Goal: Book appointment/travel/reservation

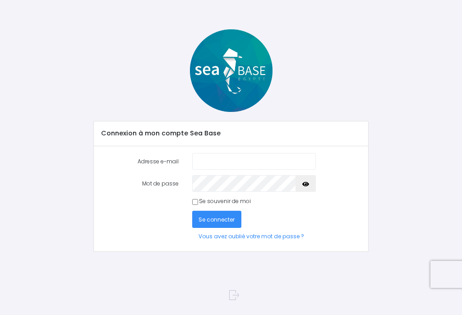
click at [261, 158] on input "Adresse e-mail" at bounding box center [253, 161] width 123 height 17
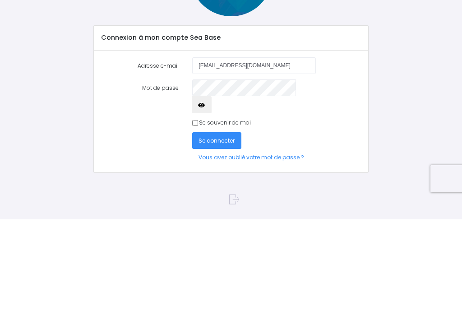
type input "[EMAIL_ADDRESS][DOMAIN_NAME]"
click at [205, 201] on icon "button" at bounding box center [201, 201] width 7 height 0
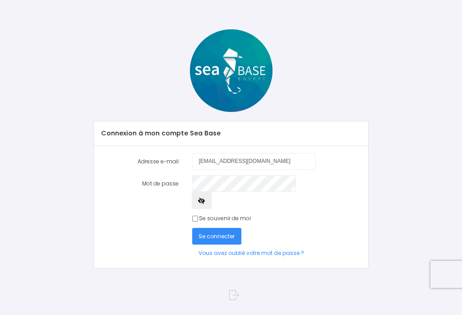
click at [198, 215] on input "Se souvenir de moi" at bounding box center [195, 218] width 6 height 6
checkbox input "true"
click at [222, 228] on button "Se connecter" at bounding box center [217, 236] width 50 height 17
click at [265, 165] on input "Adresse e-mail" at bounding box center [253, 161] width 123 height 17
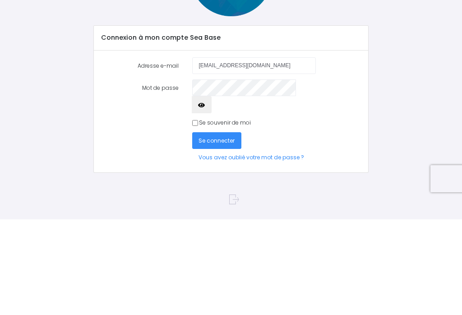
type input "[EMAIL_ADDRESS][DOMAIN_NAME]"
click at [311, 244] on link "Vous avez oublié votre mot de passe ?" at bounding box center [251, 252] width 119 height 17
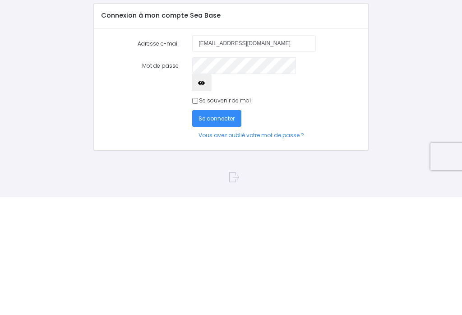
click at [194, 215] on input "Se souvenir de moi" at bounding box center [195, 218] width 6 height 6
checkbox input "true"
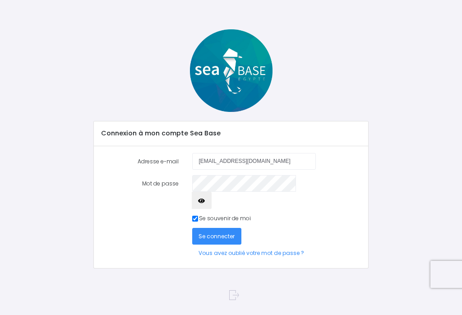
click at [227, 232] on span "Se connecter" at bounding box center [216, 236] width 36 height 8
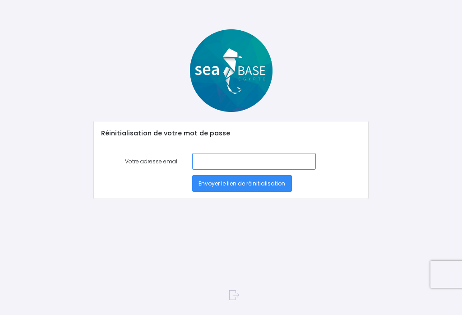
click at [228, 162] on input "Votre adresse email" at bounding box center [253, 161] width 123 height 17
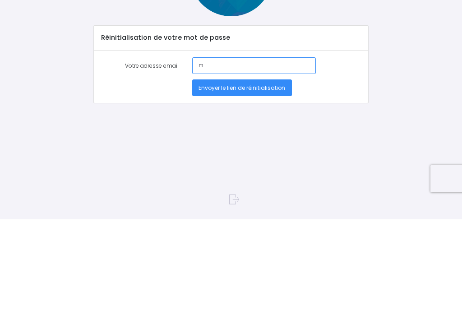
type input "[EMAIL_ADDRESS][DOMAIN_NAME]"
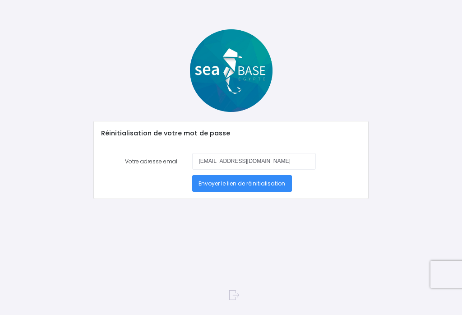
click at [271, 181] on span "Envoyer le lien de réinitialisation" at bounding box center [241, 183] width 87 height 8
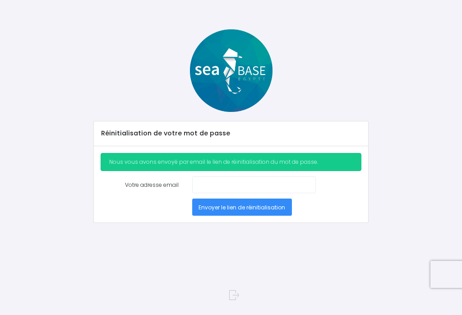
click at [236, 96] on img at bounding box center [231, 70] width 82 height 82
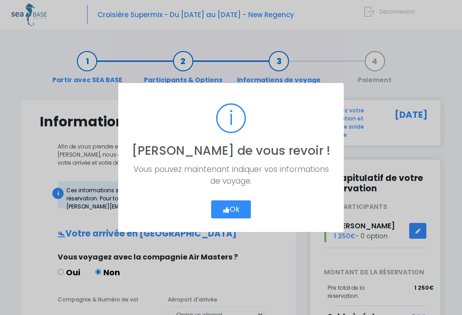
click at [236, 208] on button "Ok" at bounding box center [231, 209] width 40 height 18
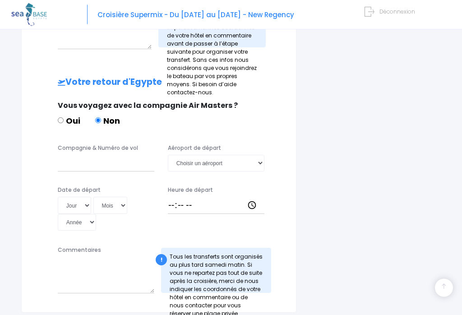
scroll to position [422, 0]
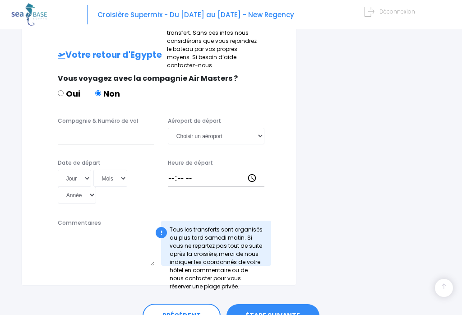
click at [281, 304] on link "ÉTAPE SUIVANTE" at bounding box center [272, 315] width 93 height 23
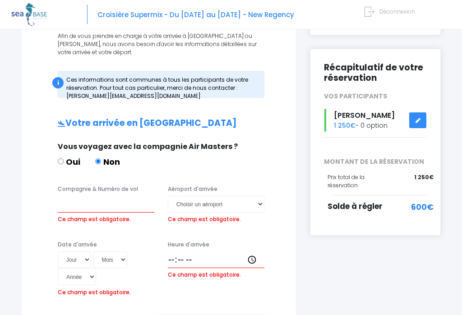
scroll to position [110, 0]
click at [132, 205] on input "Compagnie & Numéro de vol" at bounding box center [106, 204] width 96 height 17
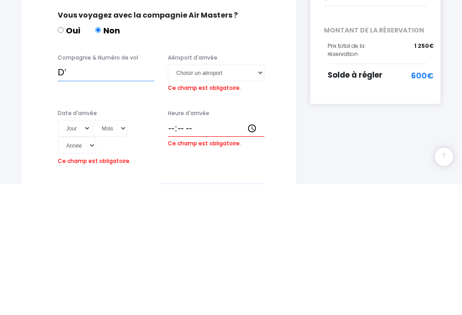
type input "D"
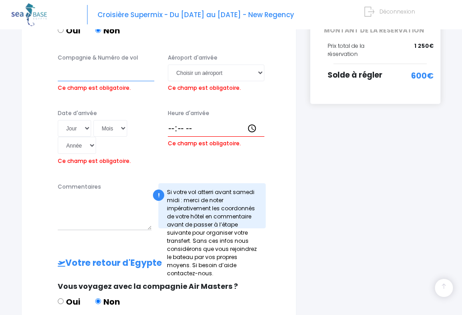
scroll to position [241, 0]
click at [73, 60] on label "Compagnie & Numéro de vol" at bounding box center [98, 58] width 80 height 8
click at [73, 65] on input "Compagnie & Numéro de vol" at bounding box center [106, 73] width 96 height 17
click at [24, 109] on div "Informations de voyage Afin de vous prendre en charge à votre arrivée à [GEOGRA…" at bounding box center [158, 189] width 275 height 663
click at [217, 202] on div "! Si votre vol atterri avant [DATE] midi : merci de noter impérativement les co…" at bounding box center [211, 205] width 107 height 45
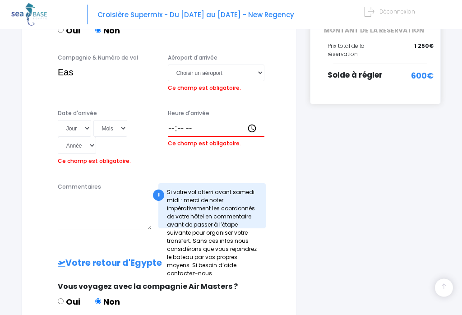
click at [119, 79] on input "Eas" at bounding box center [106, 73] width 96 height 17
type input "E"
type input "EasyJet EJU3895"
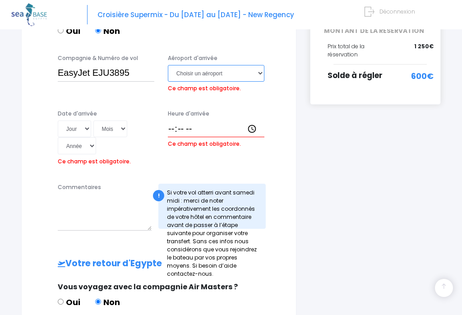
click at [259, 68] on select "Choisir un aéroport [GEOGRAPHIC_DATA][PERSON_NAME]" at bounding box center [216, 73] width 96 height 17
select select "[PERSON_NAME]"
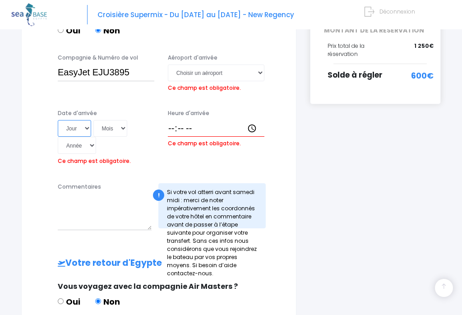
click at [71, 129] on div "Date d'arrivée Jour 01 02 03 04 05 06 07 08 09 10 11 12 13 14 15 16 17 18 19 20…" at bounding box center [106, 138] width 110 height 59
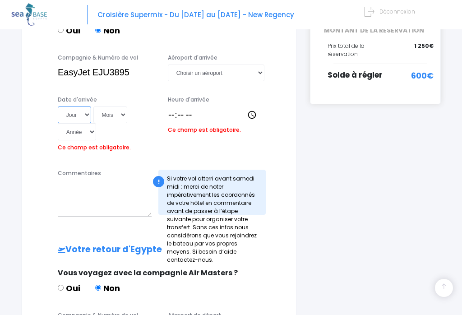
select select "15"
click at [104, 116] on select "Mois 01 02 03 04 05 06 07 08 09 10 11 12" at bounding box center [110, 114] width 34 height 17
select select "11"
click at [96, 123] on select "Année 2045 2044 2043 2042 2041 2040 2039 2038 2037 2036 2035 2034 2033 2032 203…" at bounding box center [77, 131] width 38 height 17
select select "2025"
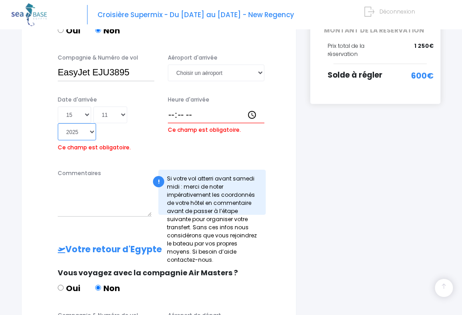
type input "2025-11-15"
click at [220, 110] on input "Heure d'arrivée" at bounding box center [216, 114] width 96 height 17
type input "13:40"
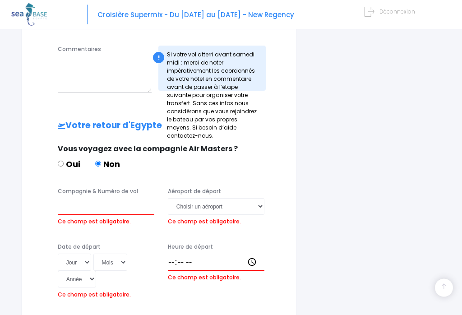
scroll to position [366, 0]
click at [134, 197] on input "Compagnie & Numéro de vol" at bounding box center [106, 205] width 96 height 17
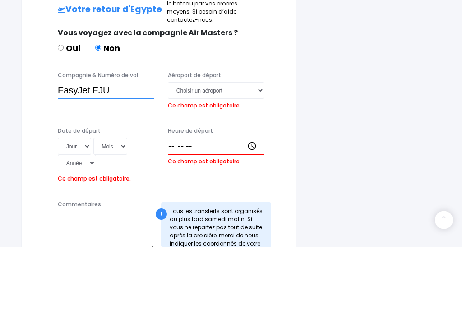
scroll to position [440, 0]
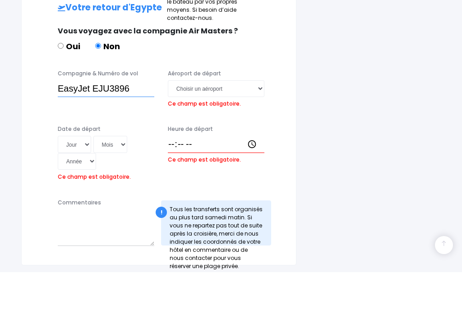
type input "EasyJet EJU3896"
click at [255, 123] on select "Choisir un aéroport Hurghada Marsa Alam" at bounding box center [216, 131] width 96 height 17
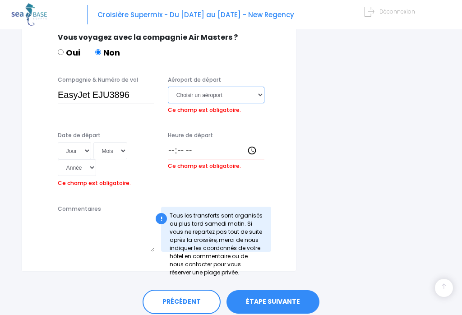
select select "[PERSON_NAME]"
click at [75, 147] on div "Date de départ Jour 01 02 03 04 05 06 07 08 09 10 11 12 13 14 15 16 17 18 19 20…" at bounding box center [106, 160] width 110 height 59
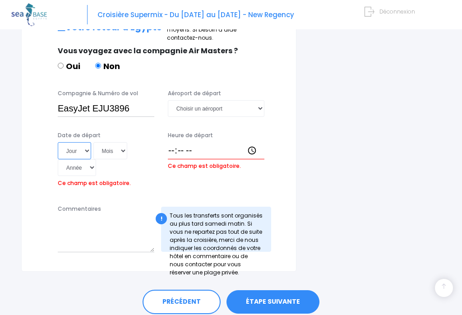
click at [76, 142] on select "Jour 01 02 03 04 05 06 07 08 09 10 11 12 13 14 15 16 17 18 19 20 21 22 23 24 25…" at bounding box center [74, 150] width 33 height 17
select select "22"
click at [105, 142] on select "Mois 01 02 03 04 05 06 07 08 09 10 11 12" at bounding box center [110, 150] width 34 height 17
select select "11"
click at [96, 159] on select "Année 2045 2044 2043 2042 2041 2040 2039 2038 2037 2036 2035 2034 2033 2032 203…" at bounding box center [77, 167] width 38 height 17
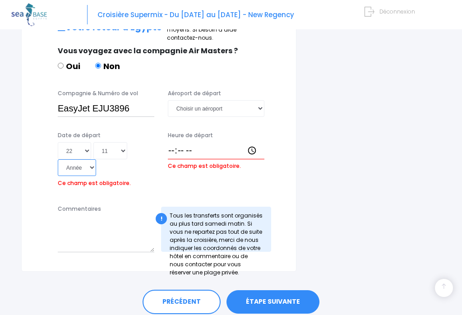
select select "2025"
type input "2025-11-22"
click at [195, 142] on input "Heure de départ" at bounding box center [216, 150] width 96 height 17
type input "14:40"
click at [280, 290] on link "ÉTAPE SUIVANTE" at bounding box center [272, 301] width 93 height 23
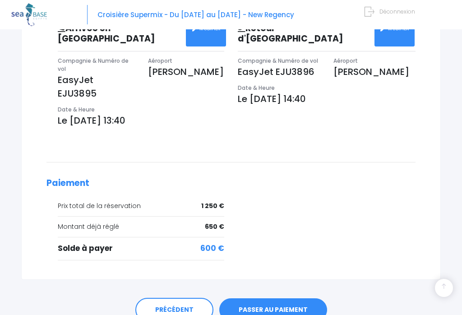
scroll to position [287, 0]
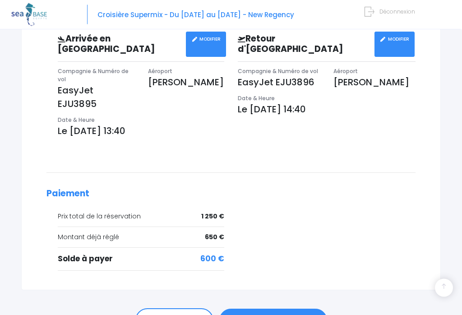
click at [306, 309] on link "PASSER AU PAIEMENT" at bounding box center [273, 320] width 108 height 23
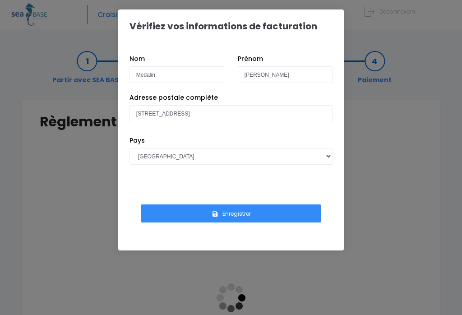
click at [293, 216] on button "Enregistrer" at bounding box center [231, 213] width 180 height 18
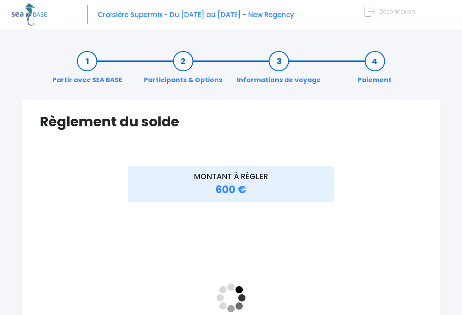
click at [34, 20] on img at bounding box center [29, 14] width 36 height 23
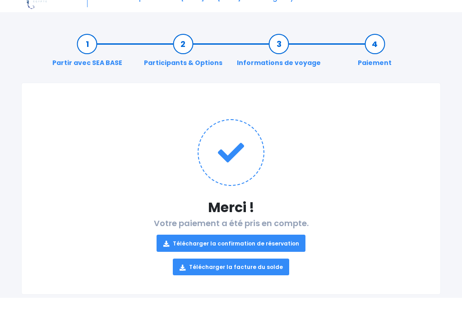
scroll to position [5, 0]
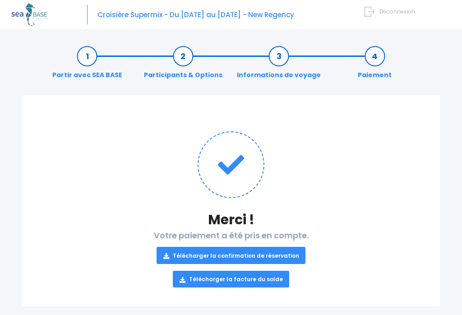
click at [285, 256] on link "Télécharger la confirmation de réservation" at bounding box center [230, 255] width 149 height 17
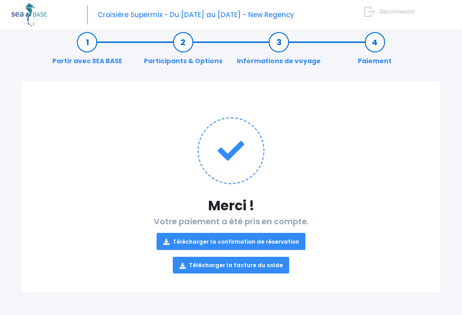
click at [268, 270] on link "Télécharger la facture du solde" at bounding box center [231, 264] width 117 height 17
click at [368, 31] on div "Partir avec SEA BASE Participants & Options Informations de voyage Paiement" at bounding box center [230, 52] width 419 height 58
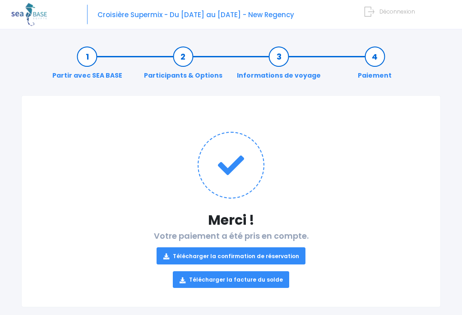
scroll to position [0, 0]
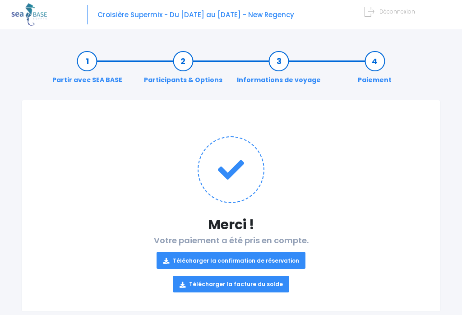
click at [186, 62] on link "Participants & Options" at bounding box center [182, 70] width 87 height 28
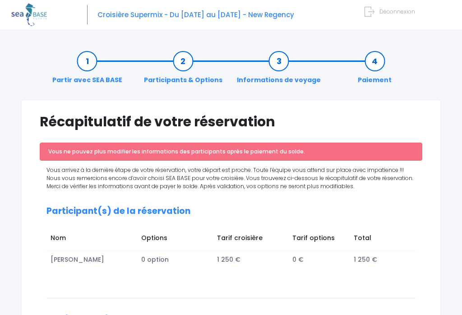
click at [185, 64] on link "Participants & Options" at bounding box center [182, 70] width 87 height 28
click at [144, 11] on span "Croisière Supermix - Du [DATE] au [DATE] - New Regency" at bounding box center [195, 14] width 197 height 9
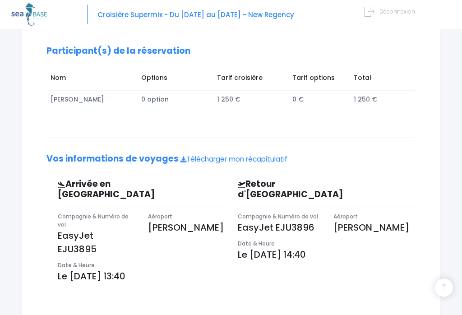
scroll to position [214, 0]
